Goal: Task Accomplishment & Management: Use online tool/utility

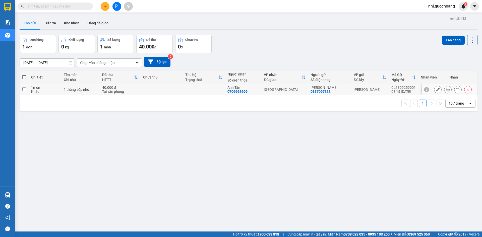
click at [444, 92] on button at bounding box center [447, 89] width 7 height 9
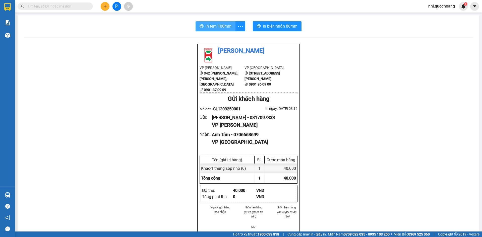
click at [215, 26] on span "In tem 100mm" at bounding box center [218, 26] width 26 height 6
click at [277, 25] on span "In biên nhận 80mm" at bounding box center [280, 26] width 35 height 6
